Goal: Task Accomplishment & Management: Manage account settings

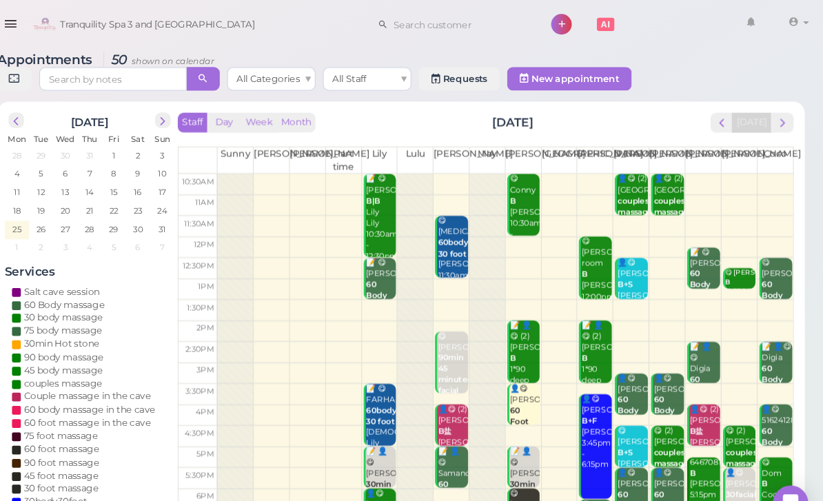
click at [779, 112] on span "next" at bounding box center [785, 114] width 13 height 13
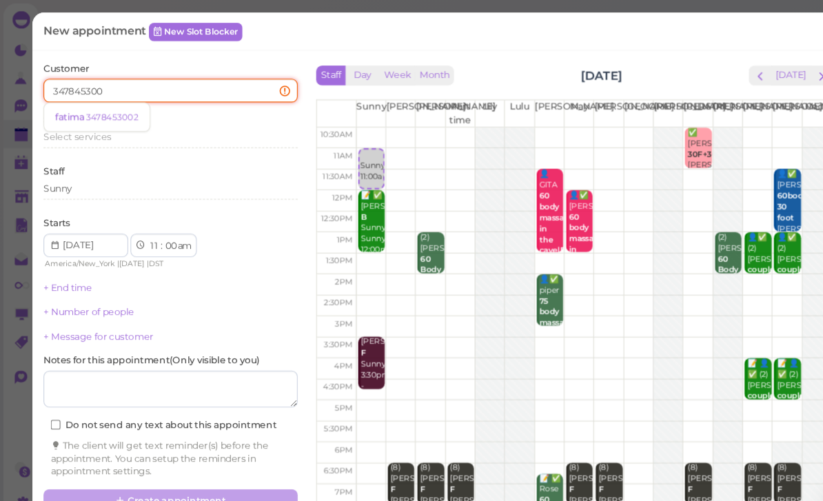
type input "3478453002"
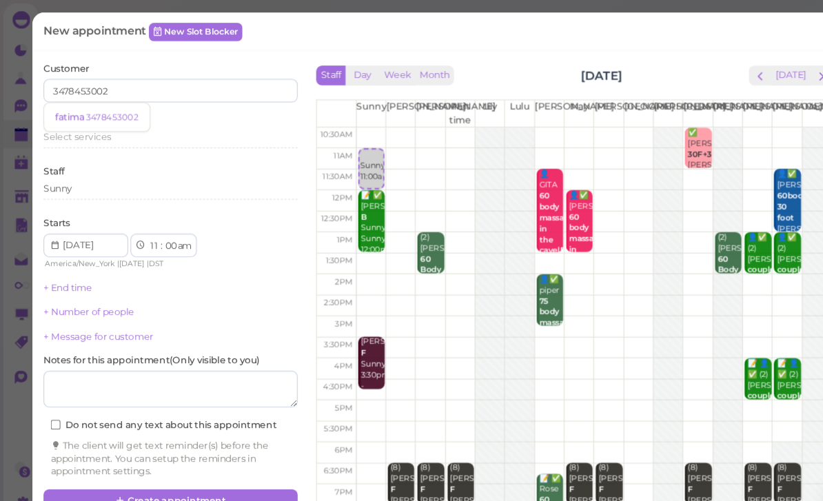
click at [105, 108] on small "3478453002" at bounding box center [105, 110] width 49 height 10
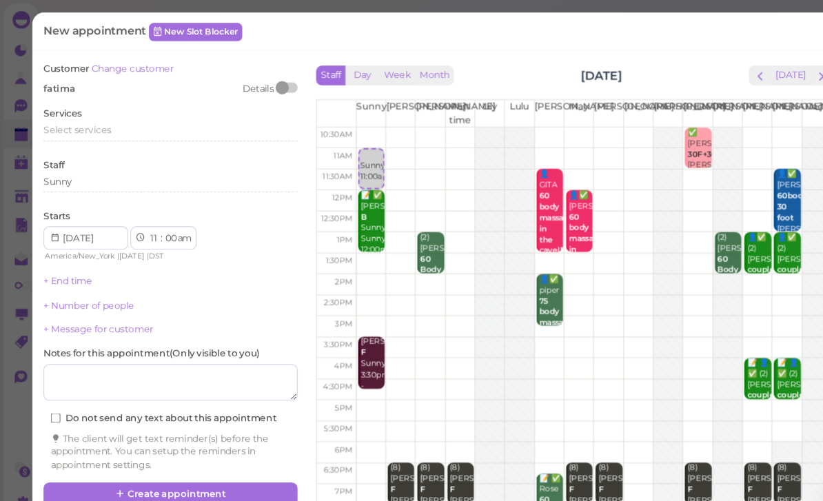
click at [108, 123] on div "Select services" at bounding box center [160, 122] width 238 height 12
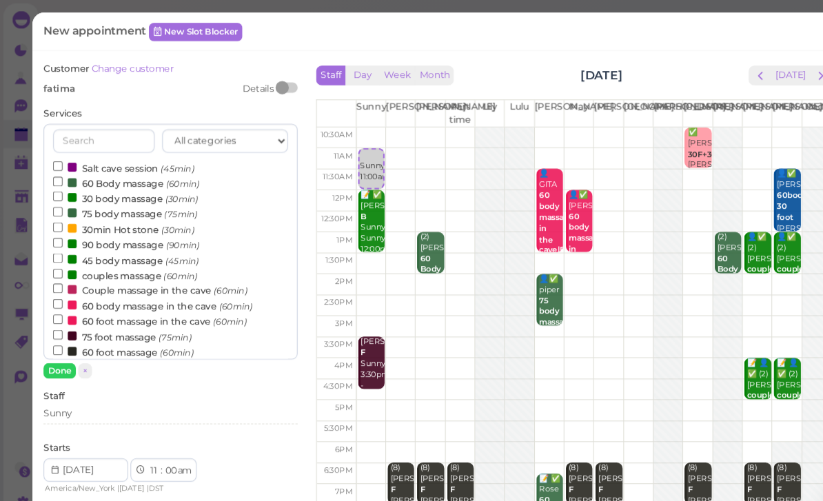
click at [117, 165] on label "60 Body massage (60min)" at bounding box center [118, 171] width 137 height 14
click at [59, 165] on input "60 Body massage (60min)" at bounding box center [54, 169] width 9 height 9
click at [60, 340] on button "Done" at bounding box center [56, 347] width 30 height 14
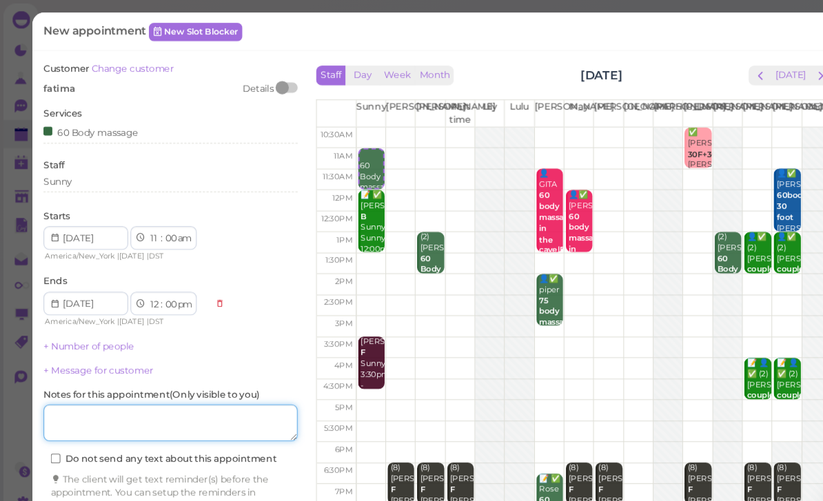
click at [154, 388] on textarea at bounding box center [160, 396] width 238 height 34
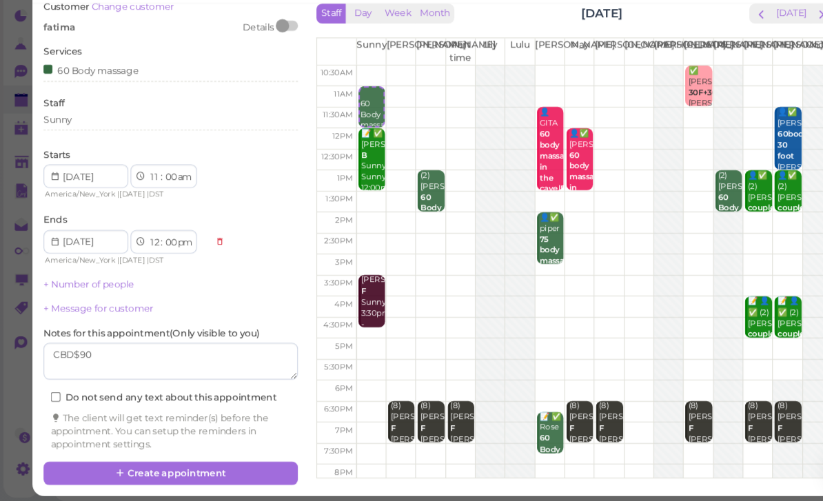
scroll to position [24, 0]
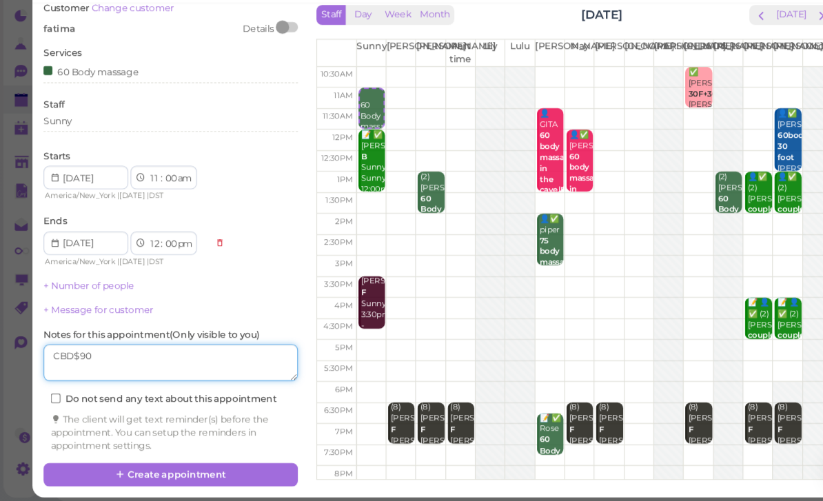
type textarea "CBD$90"
click at [212, 465] on button "Create appointment" at bounding box center [160, 476] width 238 height 22
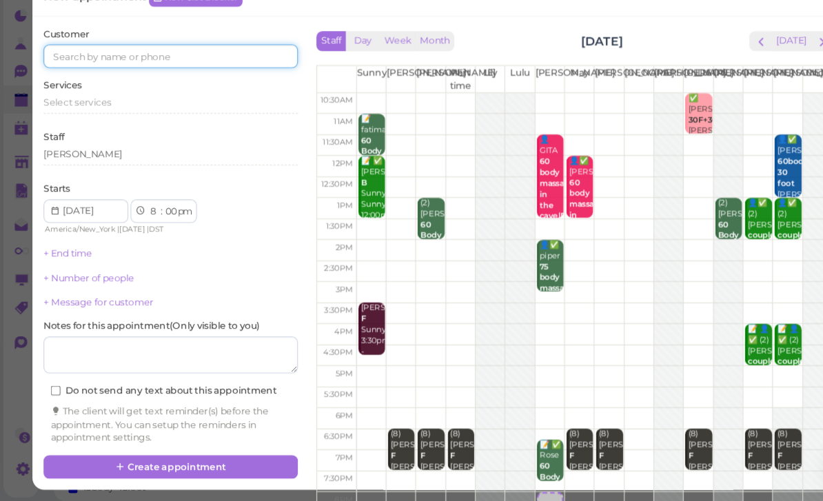
scroll to position [48, 0]
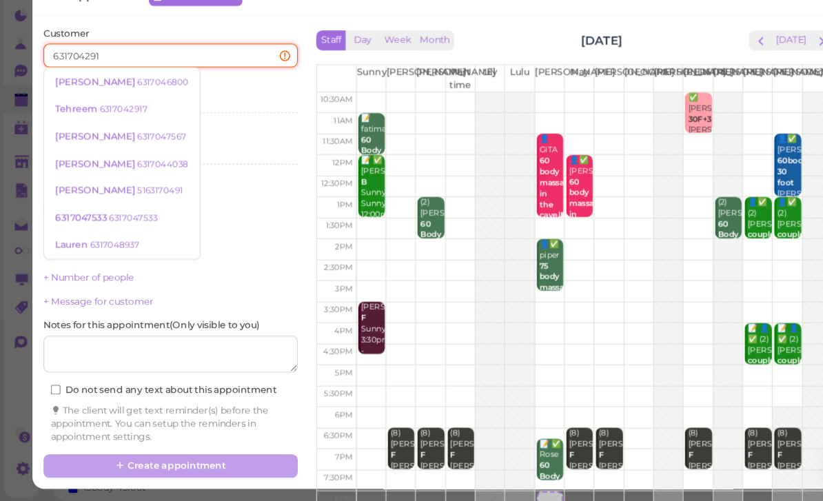
type input "6317042917"
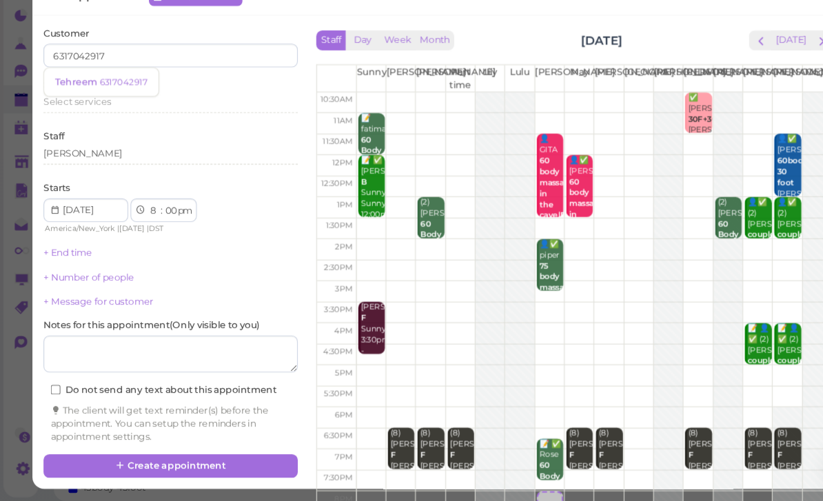
click at [110, 105] on small "6317042917" at bounding box center [115, 110] width 45 height 10
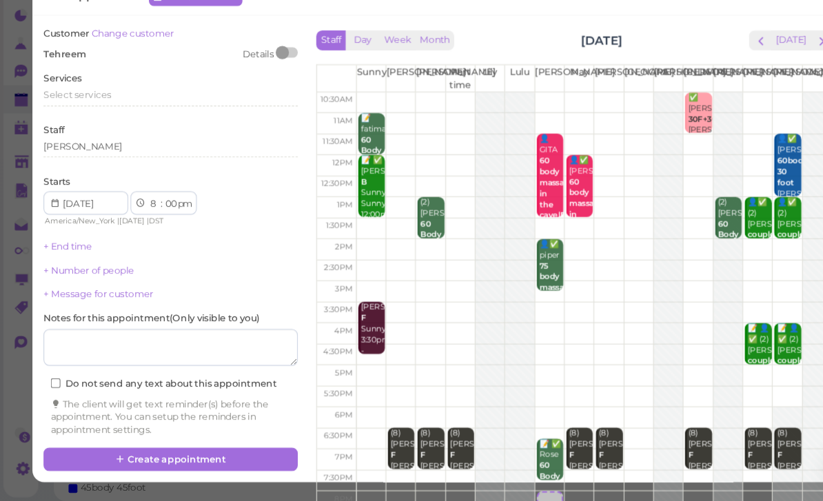
scroll to position [49, 0]
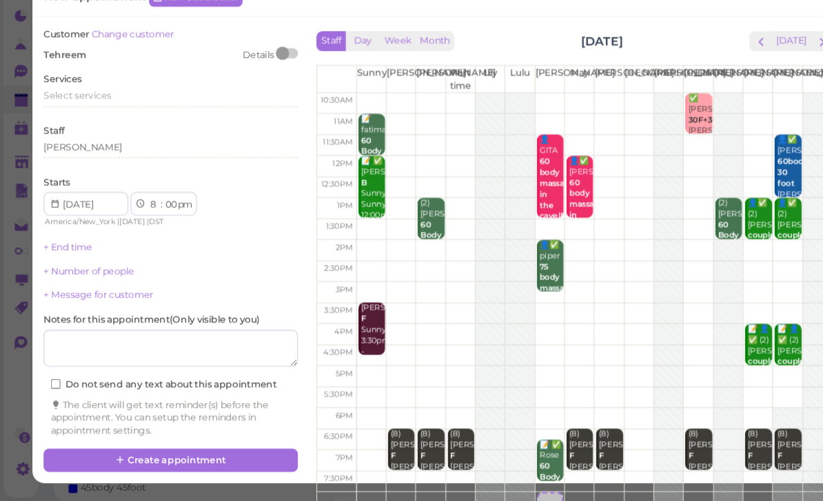
click at [96, 117] on span "Select services" at bounding box center [72, 122] width 63 height 10
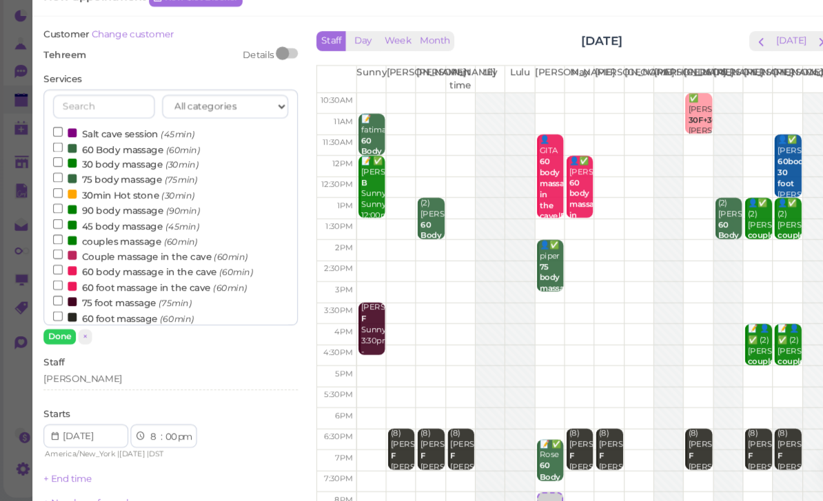
click at [108, 164] on label "60 Body massage (60min)" at bounding box center [118, 171] width 137 height 14
click at [59, 165] on input "60 Body massage (60min)" at bounding box center [54, 169] width 9 height 9
click at [59, 340] on button "Done" at bounding box center [56, 347] width 30 height 14
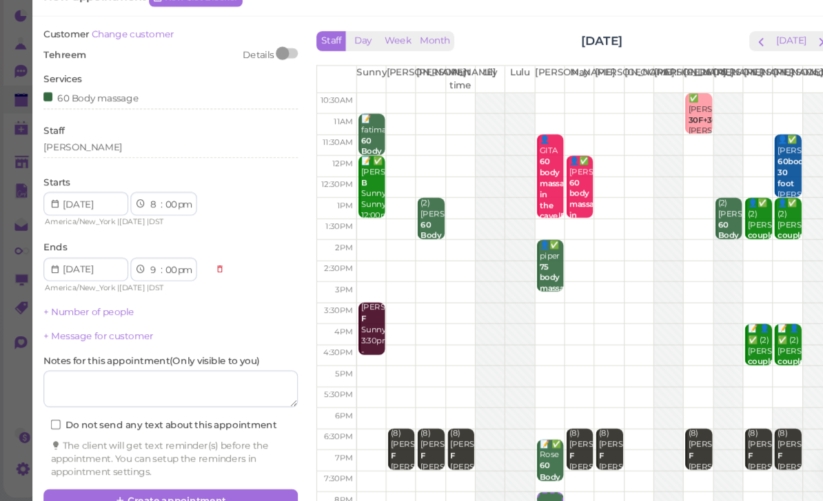
click at [214, 490] on button "Create appointment" at bounding box center [160, 501] width 238 height 22
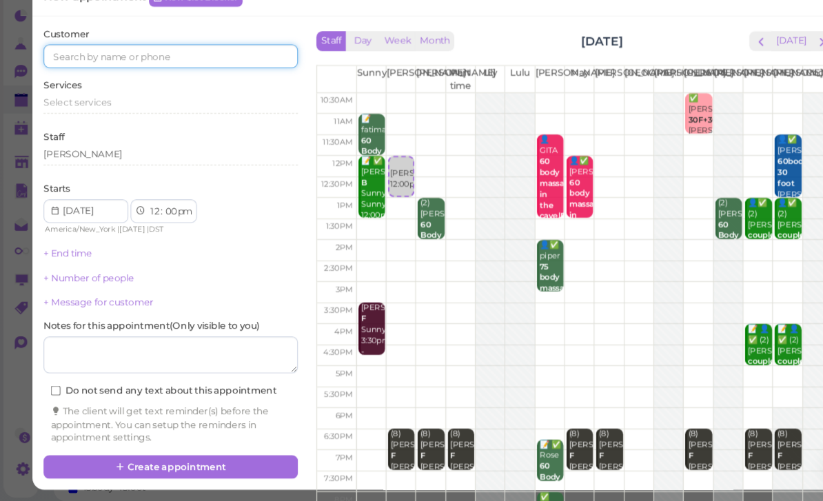
scroll to position [48, 0]
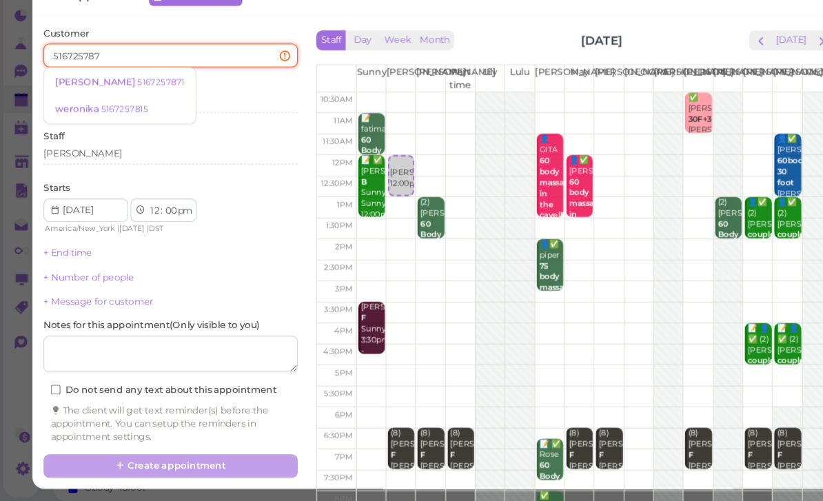
type input "5167257871"
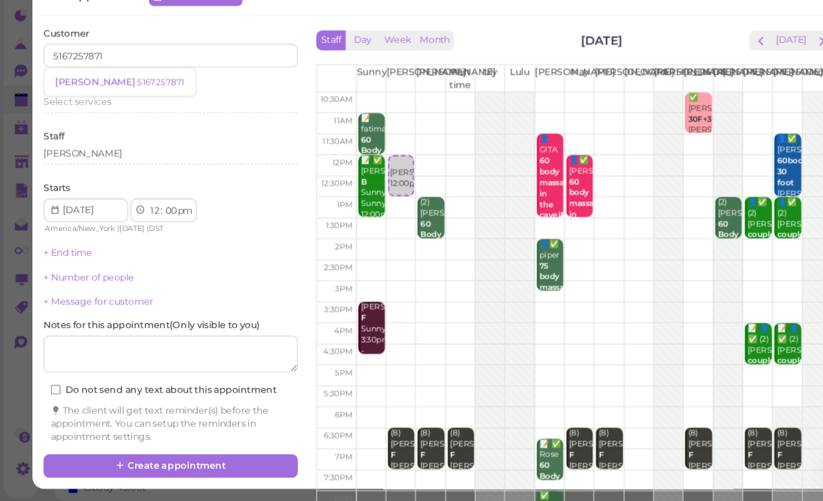
click at [128, 105] on small "5167257871" at bounding box center [150, 110] width 44 height 10
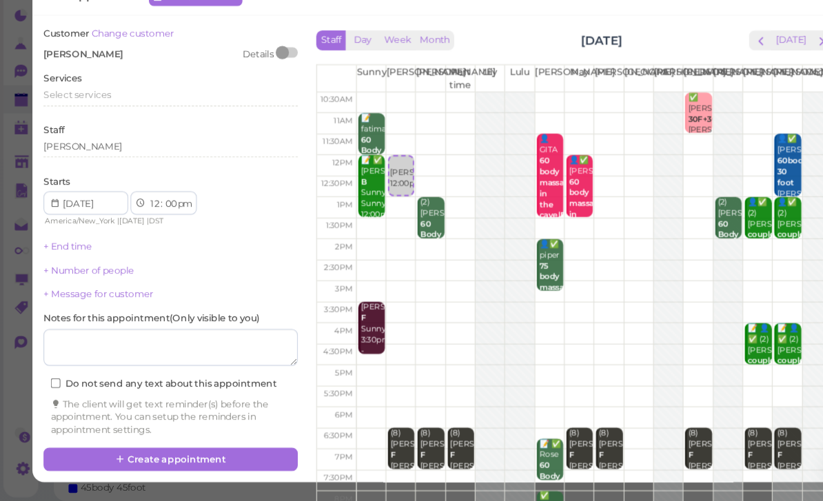
scroll to position [49, 0]
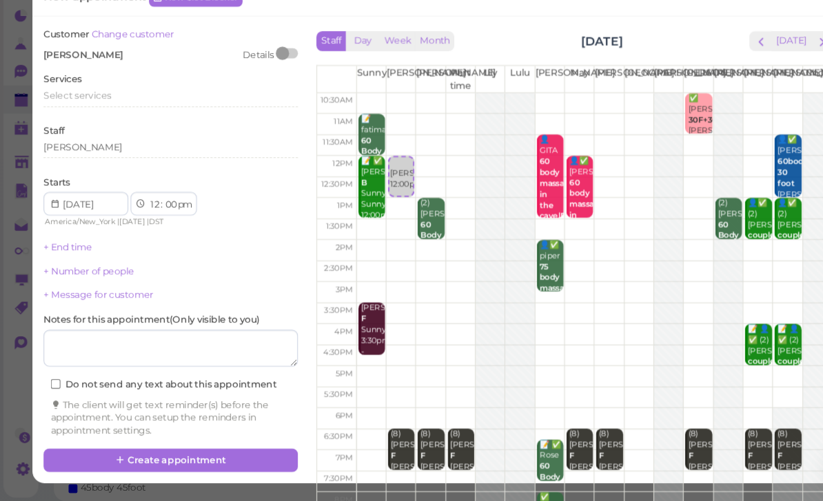
click at [90, 117] on span "Select services" at bounding box center [72, 122] width 63 height 10
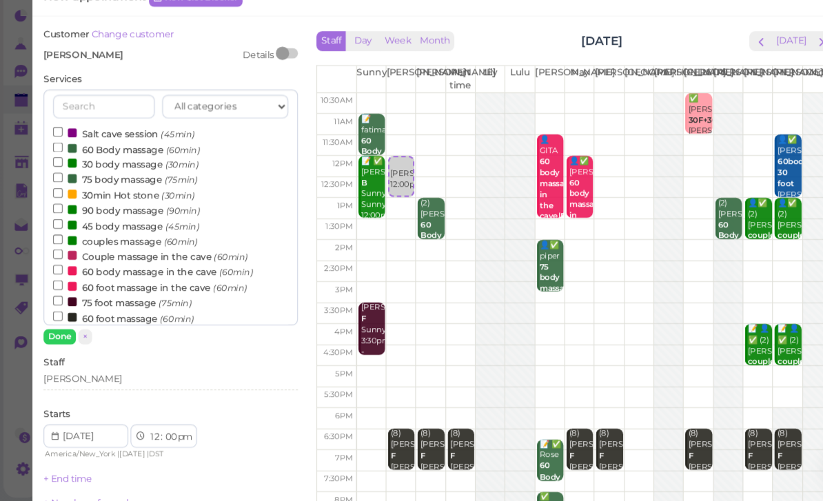
click at [122, 221] on label "90 body massage (90min)" at bounding box center [118, 228] width 137 height 14
click at [59, 223] on input "90 body massage (90min)" at bounding box center [54, 227] width 9 height 9
click at [54, 340] on button "Done" at bounding box center [56, 347] width 30 height 14
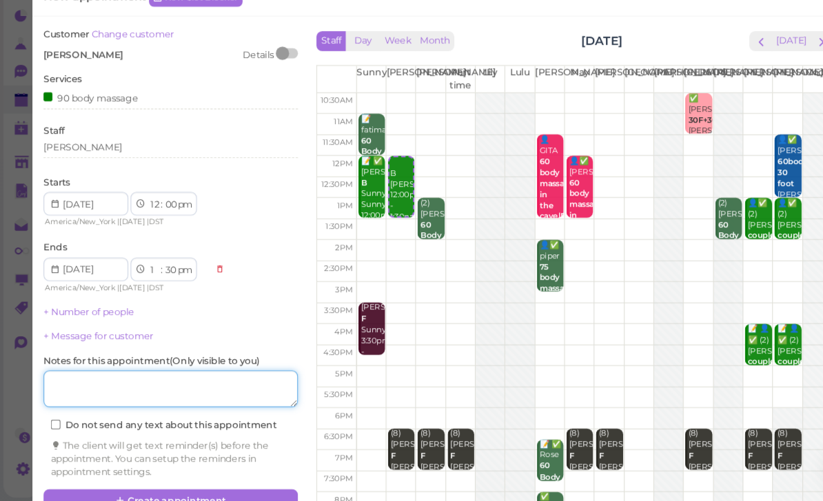
click at [168, 379] on textarea at bounding box center [160, 396] width 238 height 34
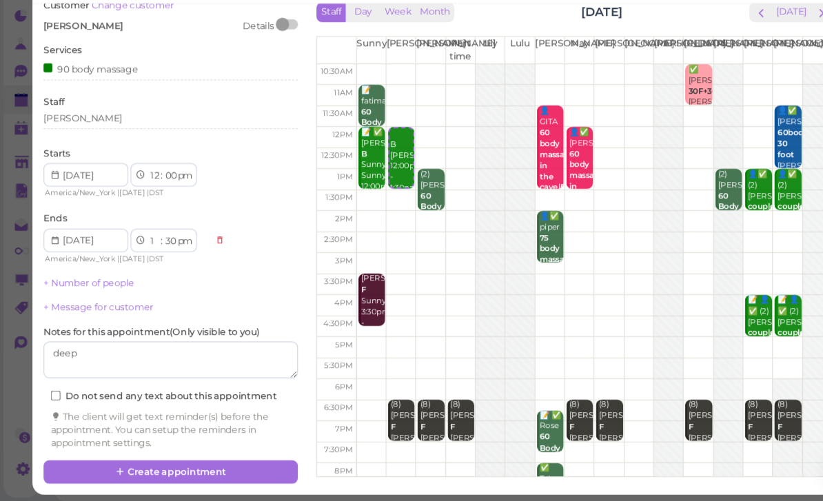
scroll to position [24, 0]
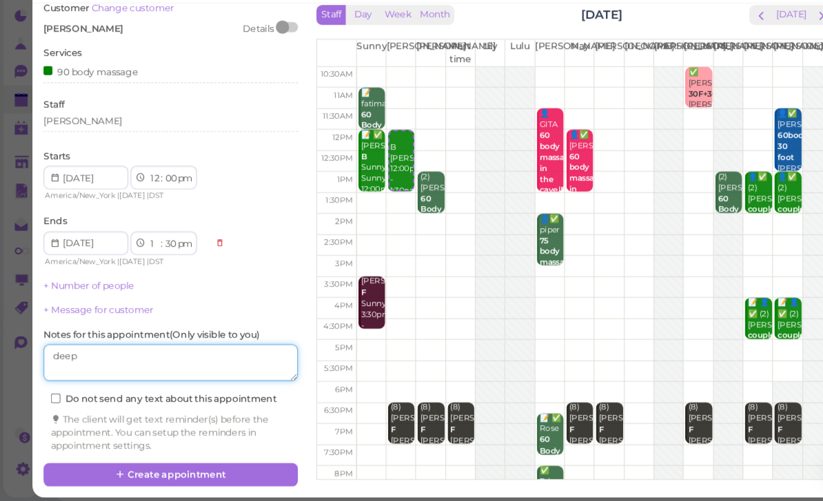
type textarea "deep"
click at [233, 465] on button "Create appointment" at bounding box center [160, 476] width 238 height 22
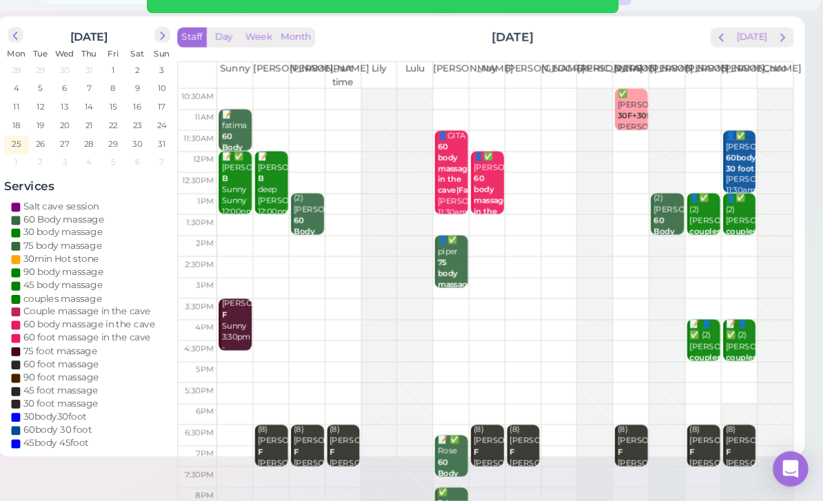
scroll to position [49, 0]
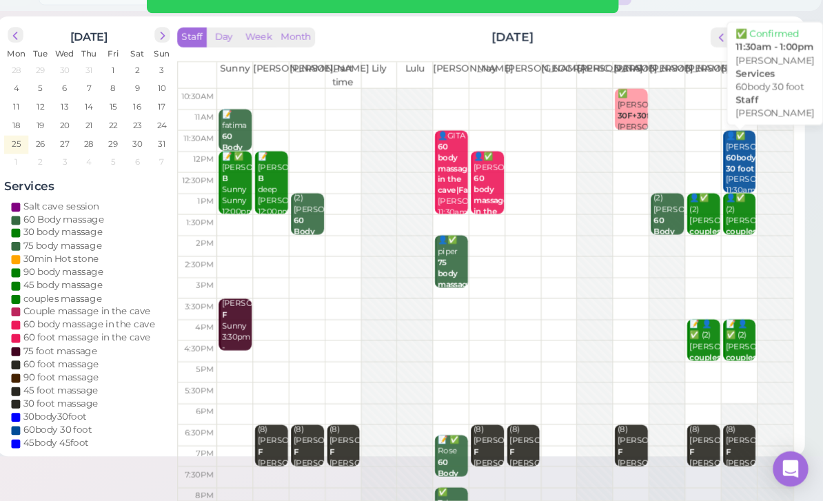
click at [732, 175] on b "60body 30 foot" at bounding box center [746, 184] width 28 height 19
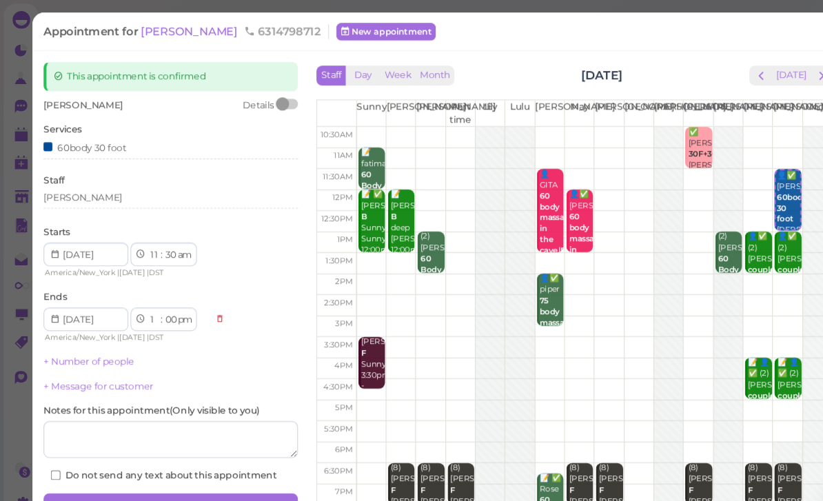
click at [87, 179] on div "[PERSON_NAME]" at bounding box center [160, 185] width 238 height 12
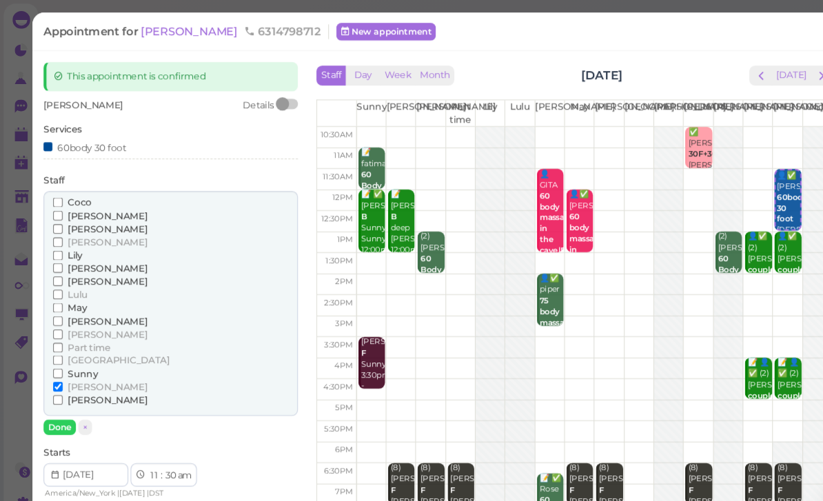
click at [83, 245] on span "[PERSON_NAME]" at bounding box center [100, 250] width 74 height 10
click at [59, 246] on input "[PERSON_NAME]" at bounding box center [54, 250] width 9 height 9
click at [75, 357] on span "[PERSON_NAME]" at bounding box center [100, 362] width 74 height 10
click at [59, 357] on input "[PERSON_NAME]" at bounding box center [54, 361] width 9 height 9
click at [58, 392] on button "Done" at bounding box center [56, 399] width 30 height 14
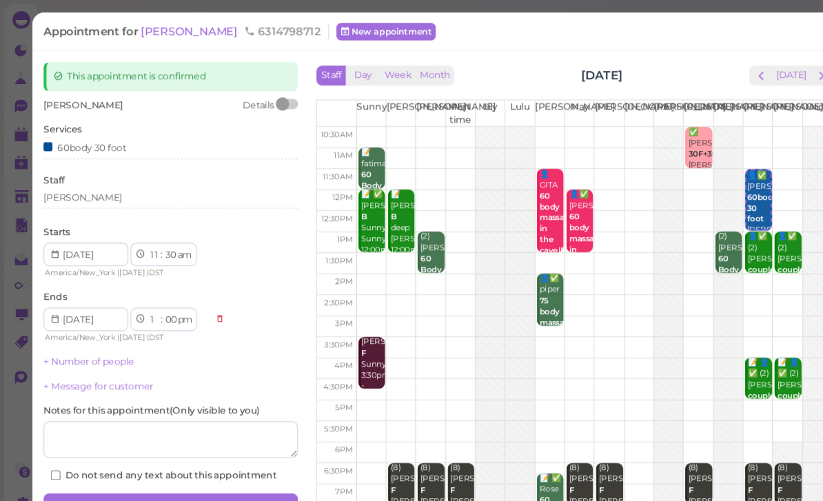
click at [203, 462] on button "Save" at bounding box center [160, 472] width 238 height 22
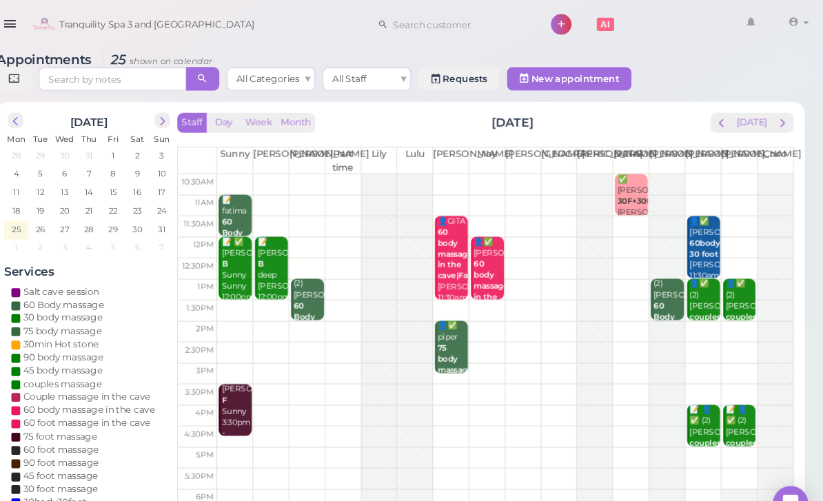
click at [732, 283] on div "👤✅ (2) [PERSON_NAME] couples massage [PERSON_NAME]|[PERSON_NAME] 1:00pm - 2:00pm" at bounding box center [746, 312] width 29 height 103
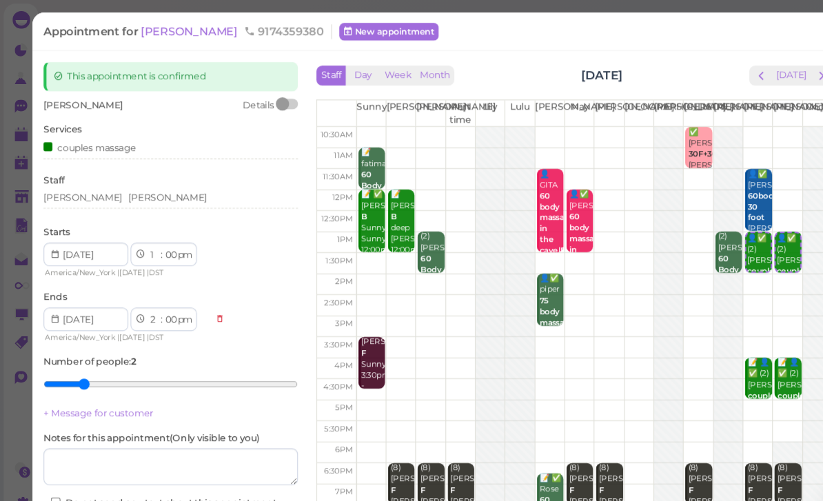
click at [121, 186] on div "[PERSON_NAME] [PERSON_NAME]" at bounding box center [160, 185] width 238 height 12
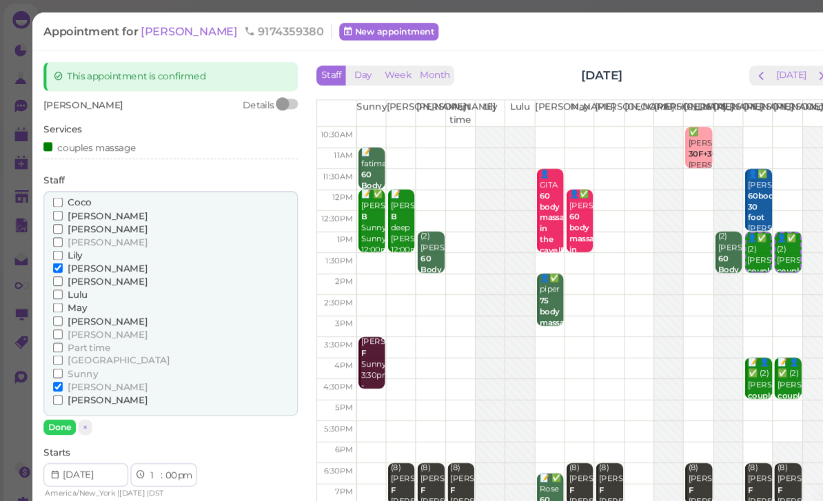
click at [72, 357] on span "[PERSON_NAME]" at bounding box center [100, 362] width 74 height 10
click at [59, 357] on input "[PERSON_NAME]" at bounding box center [54, 361] width 9 height 9
click at [83, 197] on span "[PERSON_NAME]" at bounding box center [100, 202] width 74 height 10
click at [59, 197] on input "[PERSON_NAME]" at bounding box center [54, 201] width 9 height 9
click at [61, 392] on button "Done" at bounding box center [56, 399] width 30 height 14
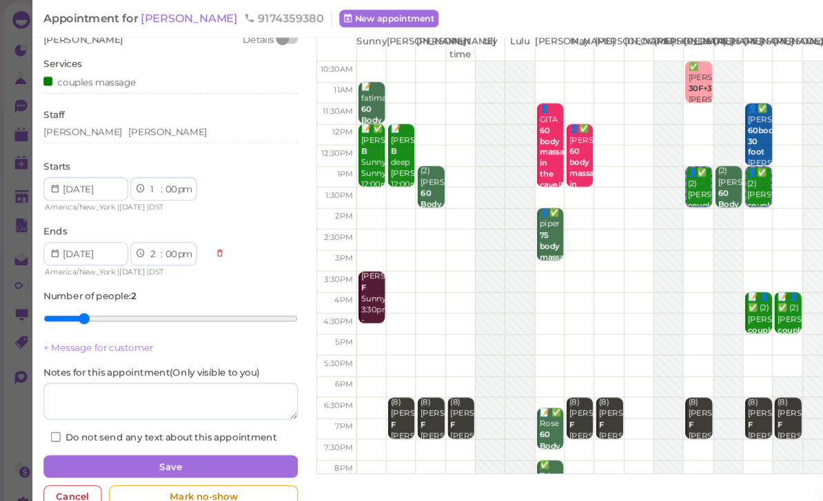
scroll to position [59, 0]
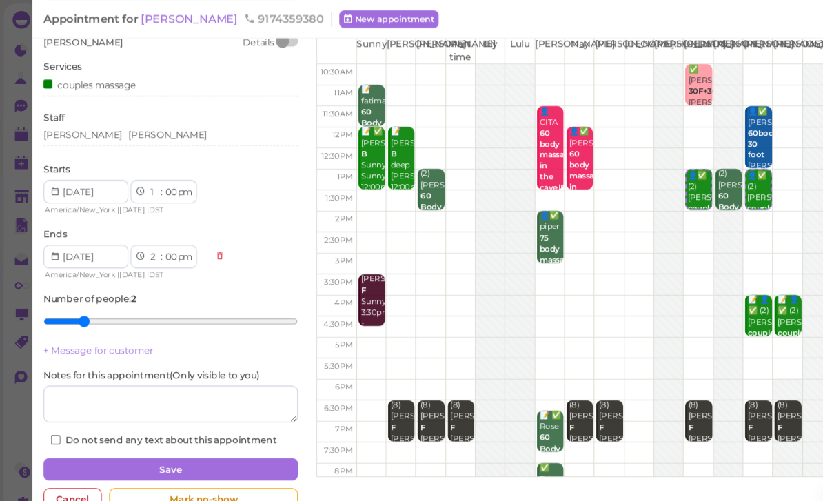
click at [223, 434] on button "Save" at bounding box center [160, 439] width 238 height 22
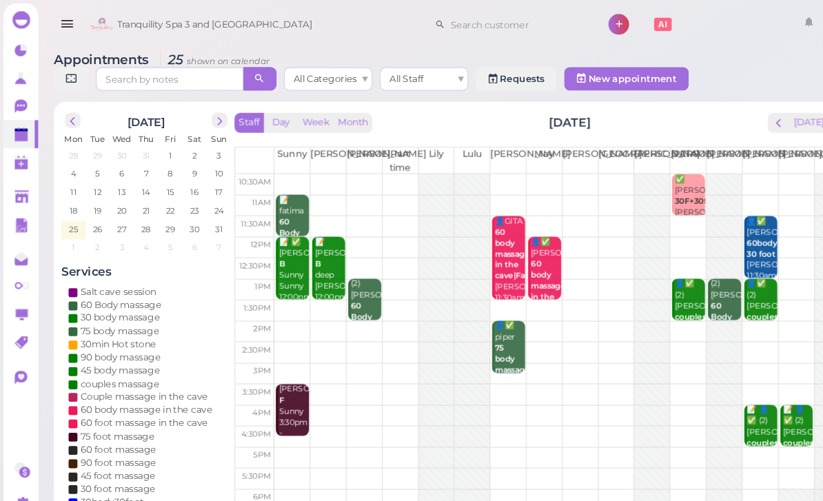
scroll to position [19, 0]
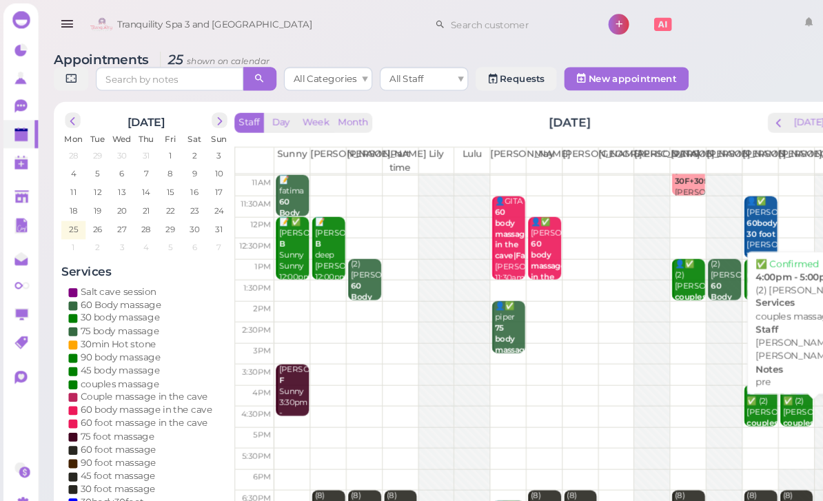
click at [745, 383] on div "📝 👤✅ (2) [PERSON_NAME] couples massage pre [PERSON_NAME]|[PERSON_NAME] 4:00pm -…" at bounding box center [746, 416] width 29 height 113
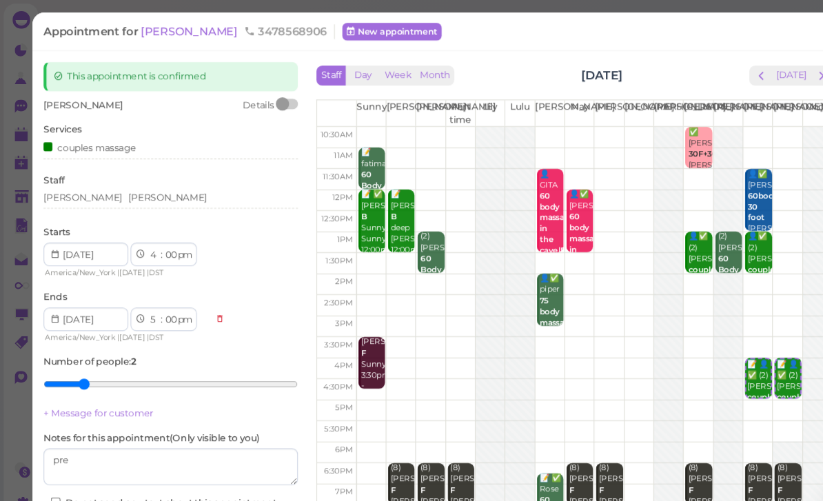
click at [119, 185] on div "[PERSON_NAME] [PERSON_NAME]" at bounding box center [160, 185] width 238 height 12
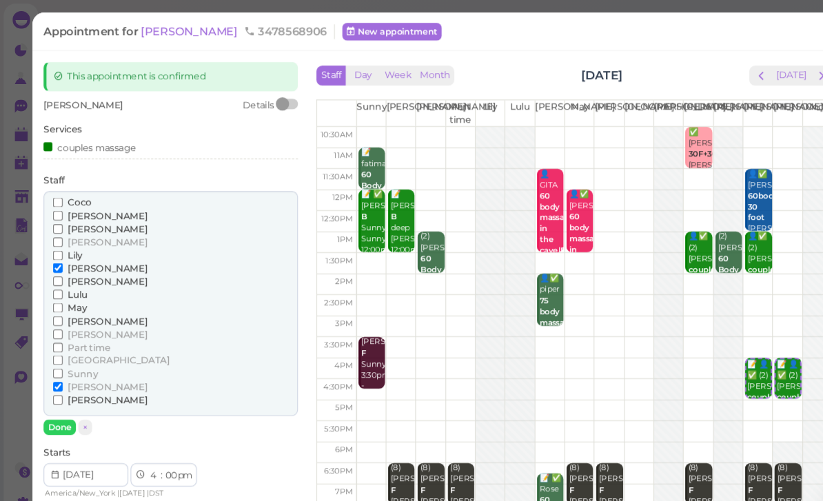
click at [74, 369] on span "[PERSON_NAME]" at bounding box center [100, 374] width 74 height 10
click at [59, 370] on input "[PERSON_NAME]" at bounding box center [54, 374] width 9 height 9
click at [72, 357] on span "[PERSON_NAME]" at bounding box center [100, 362] width 74 height 10
click at [59, 357] on input "[PERSON_NAME]" at bounding box center [54, 361] width 9 height 9
click at [61, 392] on button "Done" at bounding box center [56, 399] width 30 height 14
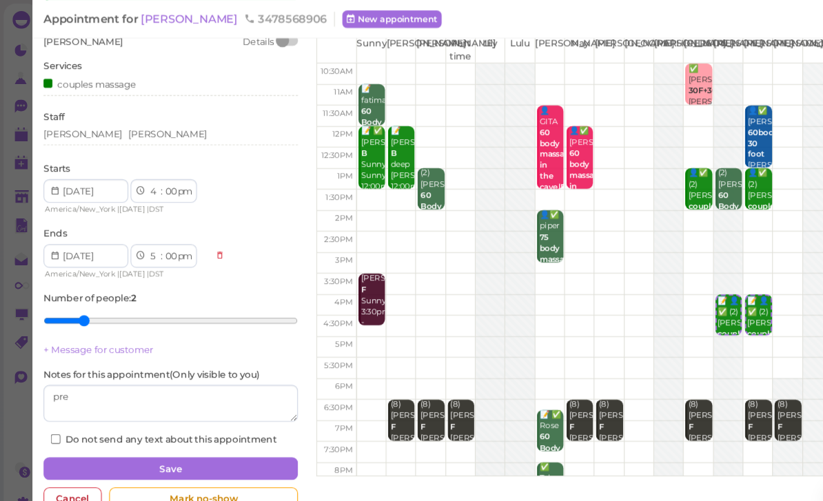
scroll to position [59, 0]
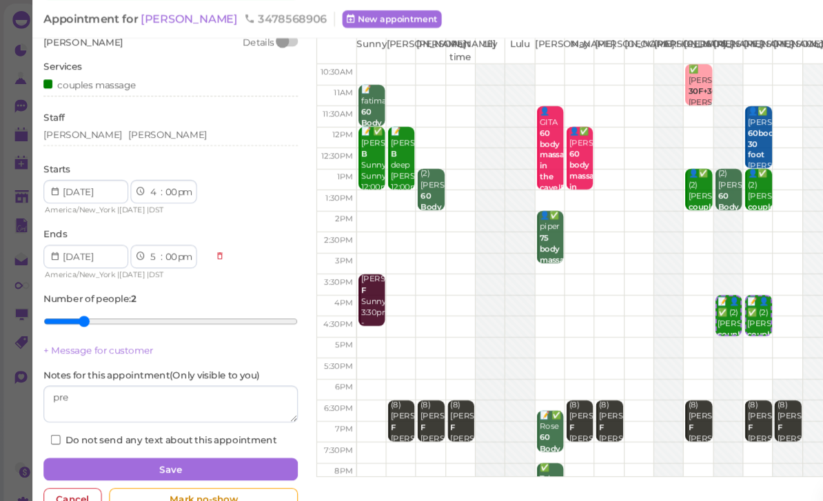
click at [227, 434] on button "Save" at bounding box center [160, 439] width 238 height 22
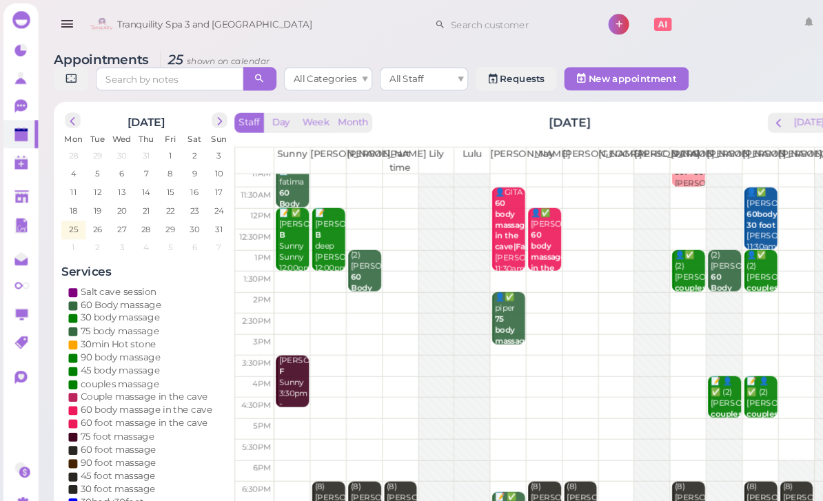
scroll to position [27, 0]
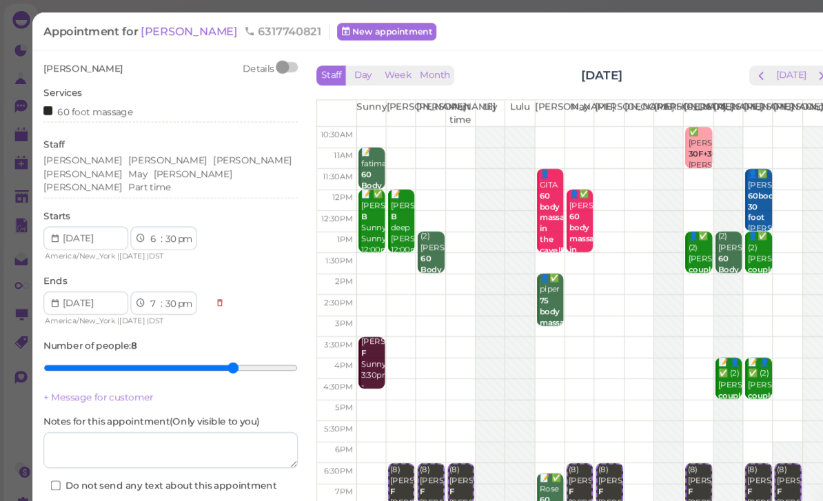
click at [140, 157] on div "[PERSON_NAME] [PERSON_NAME] [PERSON_NAME] [PERSON_NAME] May [PERSON_NAME] Part …" at bounding box center [160, 162] width 238 height 37
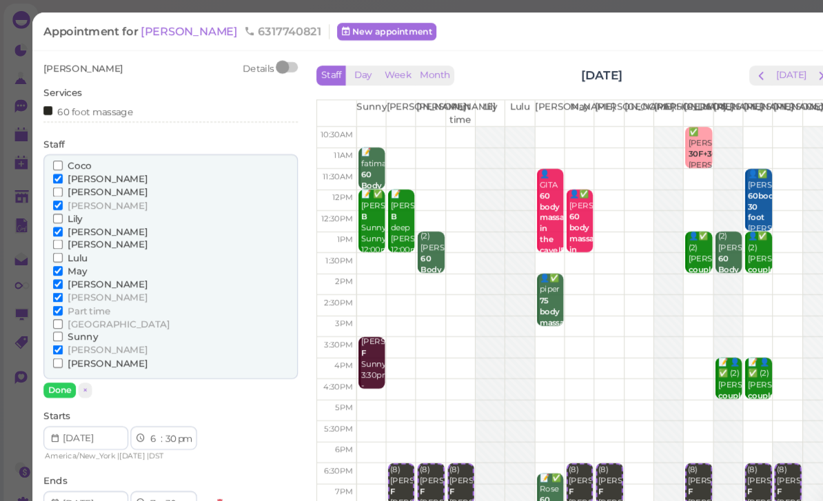
click at [74, 322] on span "[PERSON_NAME]" at bounding box center [100, 327] width 74 height 10
click at [59, 323] on input "[PERSON_NAME]" at bounding box center [54, 327] width 9 height 9
click at [74, 334] on span "[PERSON_NAME]" at bounding box center [100, 339] width 74 height 10
click at [59, 335] on input "[PERSON_NAME]" at bounding box center [54, 339] width 9 height 9
click at [58, 360] on button "Done" at bounding box center [56, 365] width 30 height 14
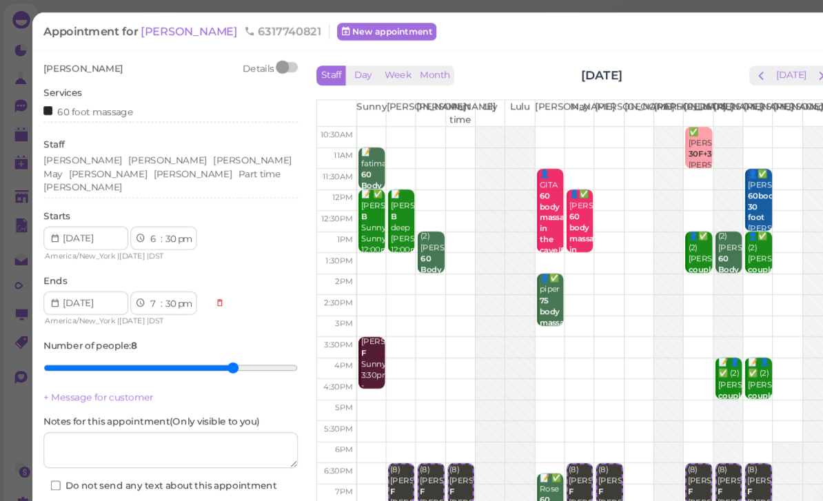
click at [243, 471] on button "Save" at bounding box center [160, 482] width 238 height 22
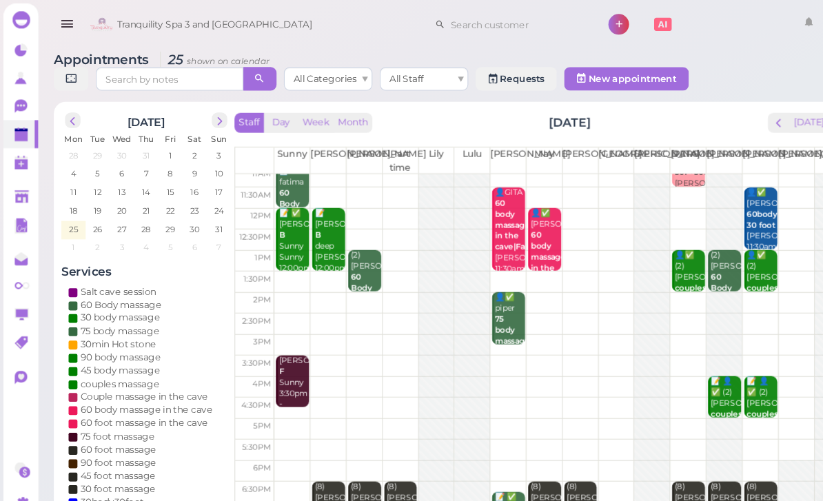
scroll to position [27, 0]
